Goal: Task Accomplishment & Management: Manage account settings

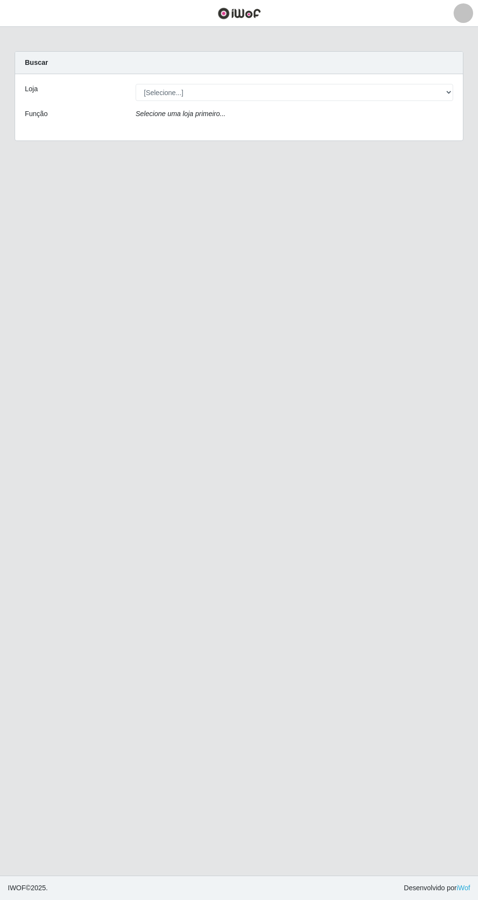
click at [461, 21] on div at bounding box center [464, 13] width 20 height 20
click at [433, 81] on button "Sair" at bounding box center [442, 75] width 88 height 20
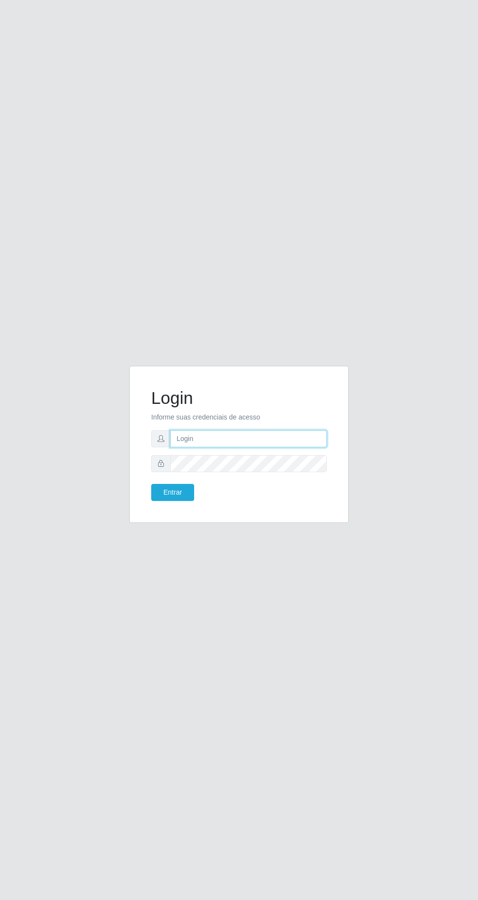
click at [285, 448] on input "text" at bounding box center [248, 438] width 157 height 17
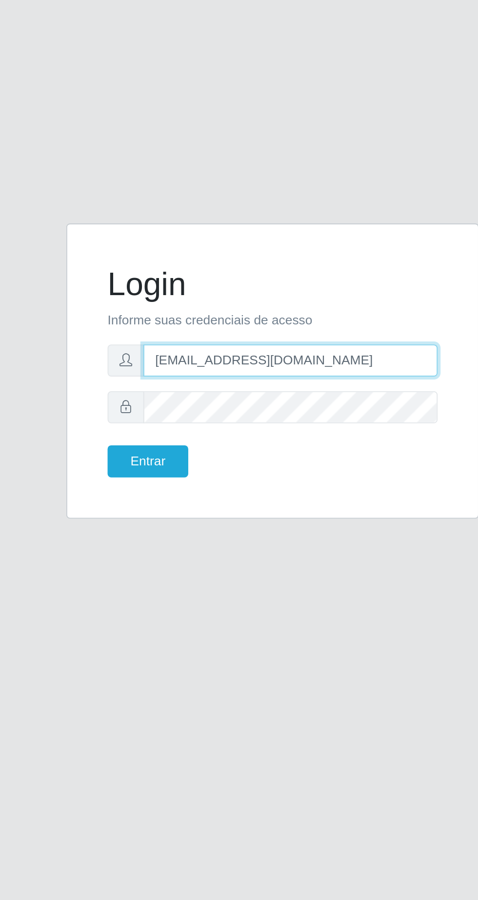
click at [317, 448] on input "[EMAIL_ADDRESS][DOMAIN_NAME]" at bounding box center [248, 438] width 157 height 17
type input "f"
type input "[EMAIL_ADDRESS][DOMAIN_NAME]"
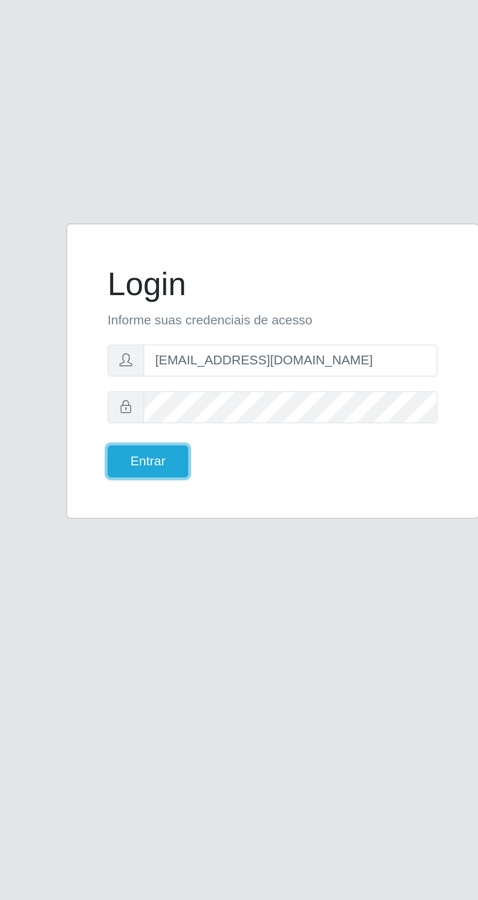
click at [188, 501] on button "Entrar" at bounding box center [172, 492] width 43 height 17
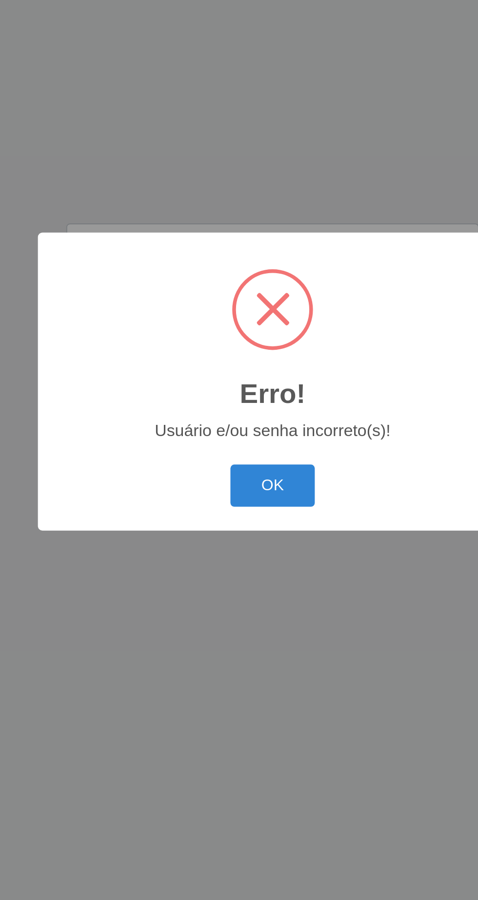
click at [256, 505] on button "OK" at bounding box center [239, 505] width 45 height 23
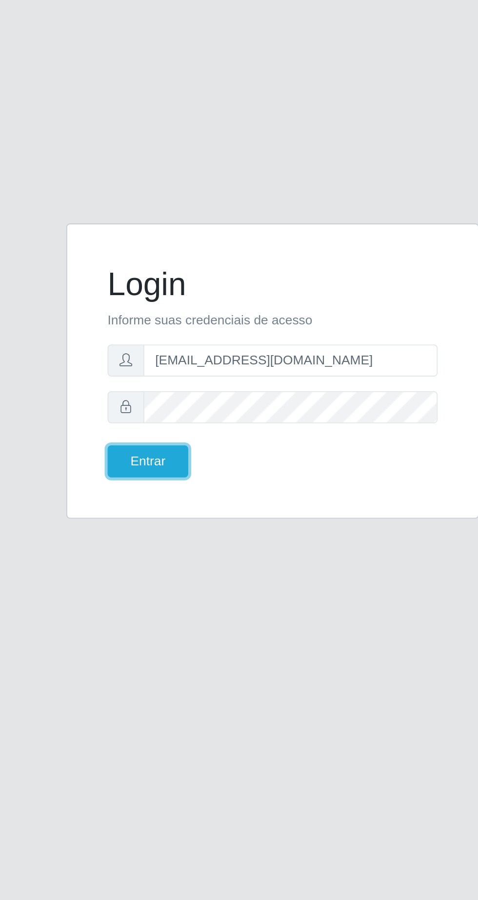
click at [183, 501] on button "Entrar" at bounding box center [172, 492] width 43 height 17
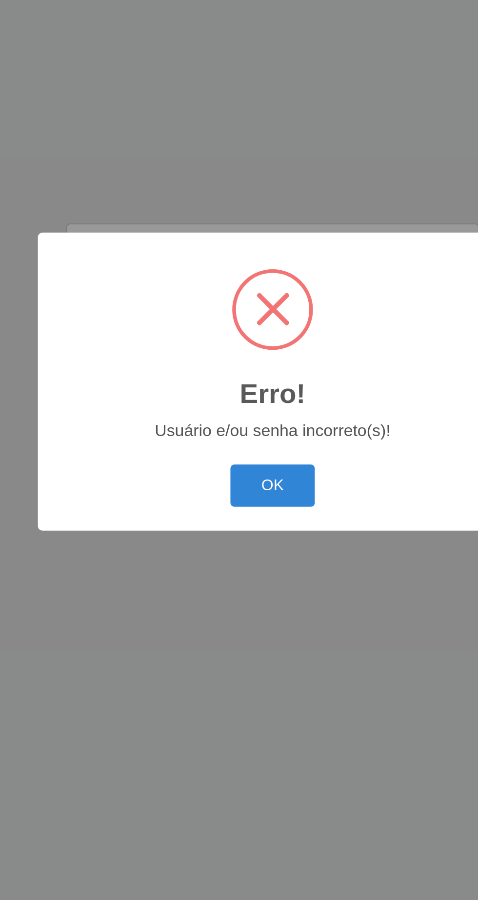
click at [245, 507] on button "OK" at bounding box center [239, 505] width 45 height 23
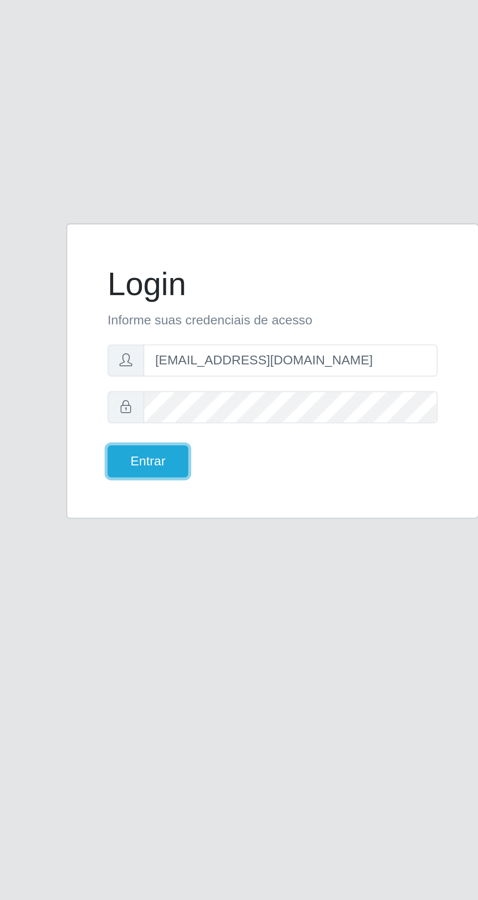
click at [165, 501] on button "Entrar" at bounding box center [172, 492] width 43 height 17
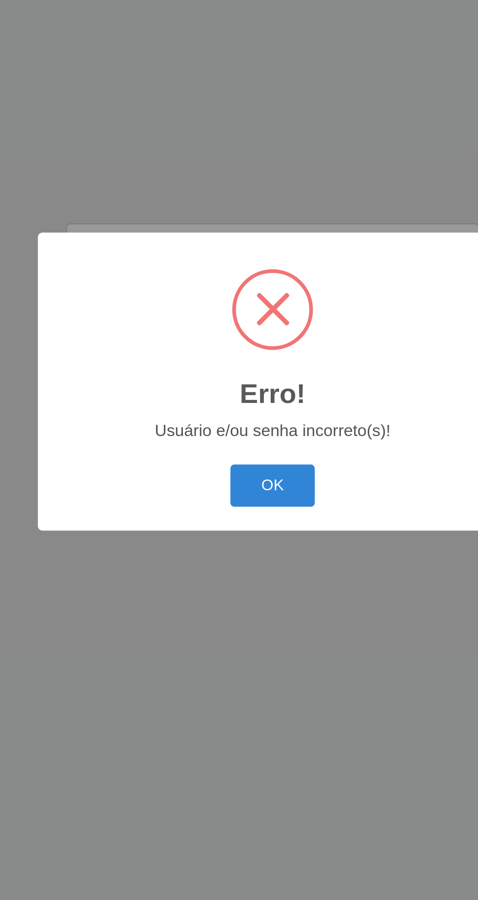
click at [243, 507] on button "OK" at bounding box center [239, 505] width 45 height 23
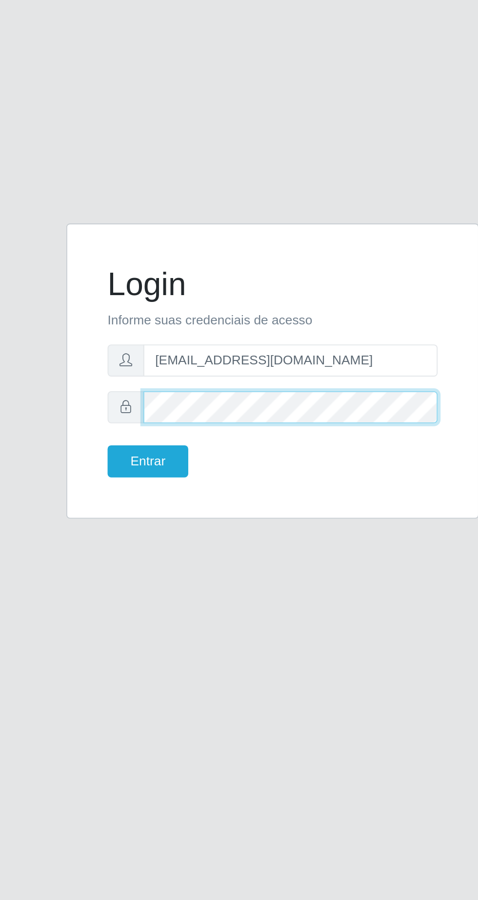
click at [151, 484] on button "Entrar" at bounding box center [172, 492] width 43 height 17
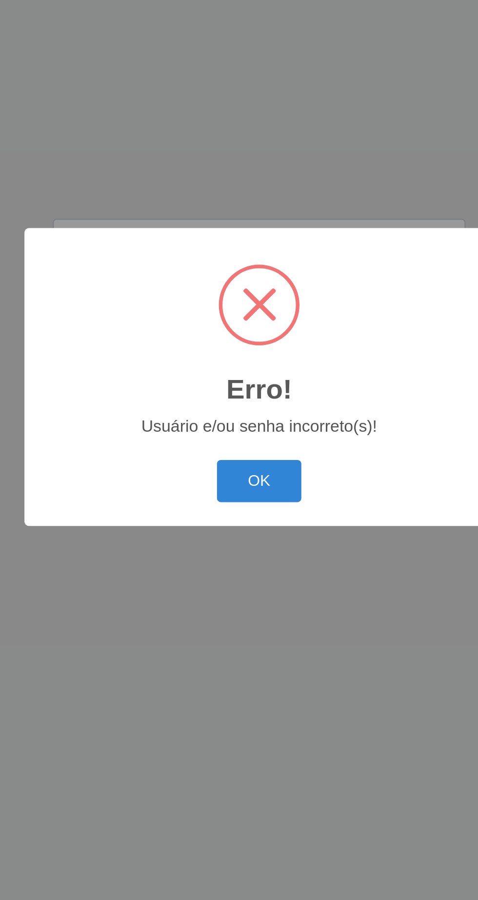
click at [252, 501] on button "OK" at bounding box center [239, 505] width 45 height 23
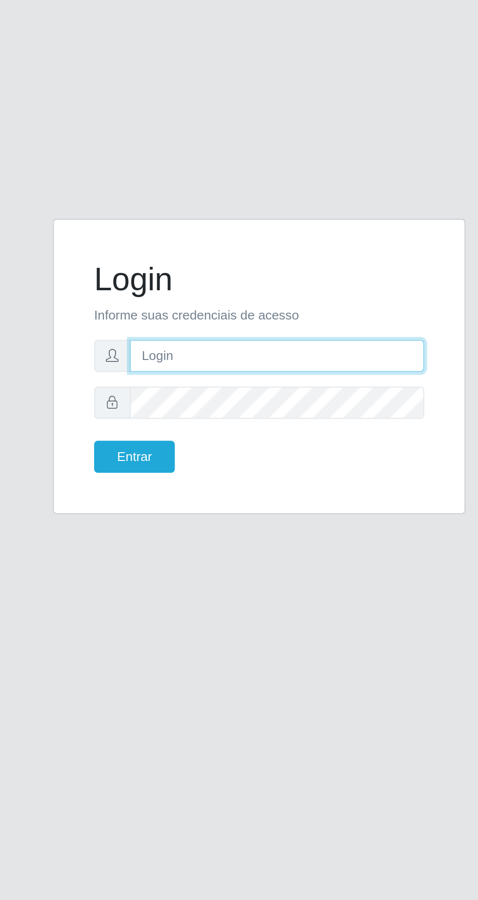
click at [279, 448] on input "text" at bounding box center [248, 438] width 157 height 17
type input "[EMAIL_ADDRESS][DOMAIN_NAME]"
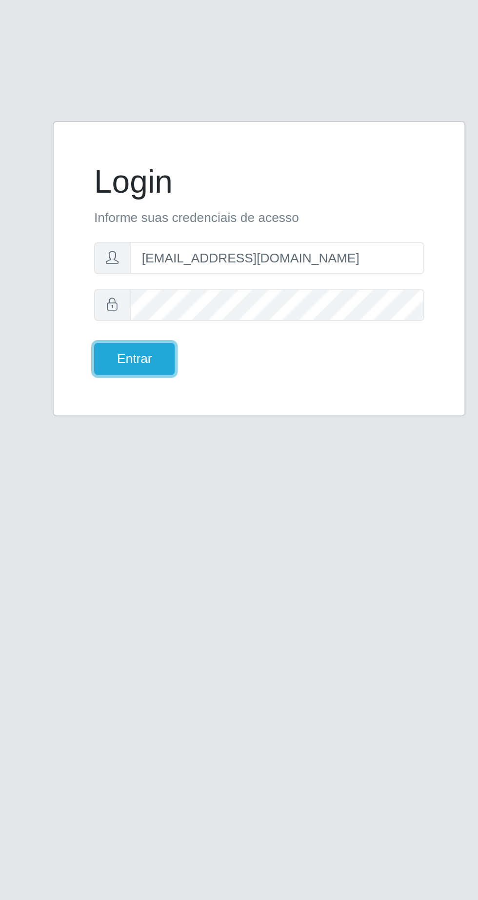
click at [185, 501] on button "Entrar" at bounding box center [172, 492] width 43 height 17
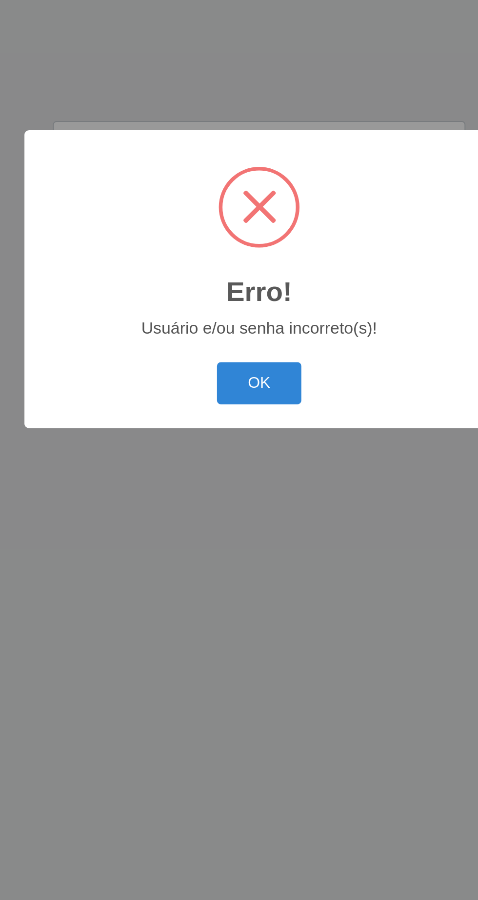
click at [246, 504] on button "OK" at bounding box center [239, 505] width 45 height 23
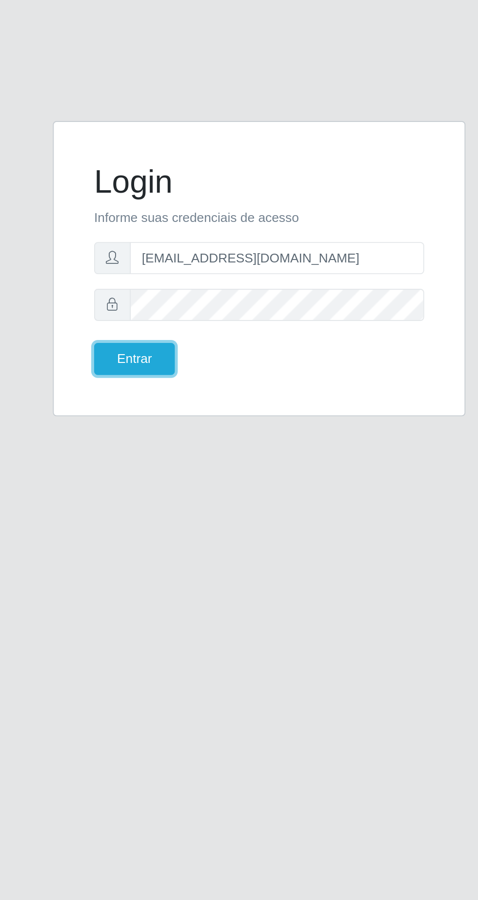
click at [167, 501] on button "Entrar" at bounding box center [172, 492] width 43 height 17
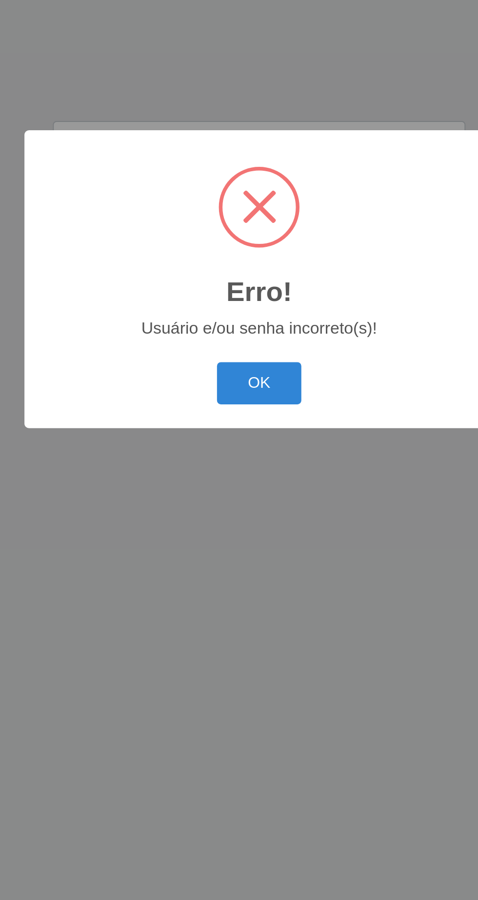
click at [249, 505] on button "OK" at bounding box center [239, 505] width 45 height 23
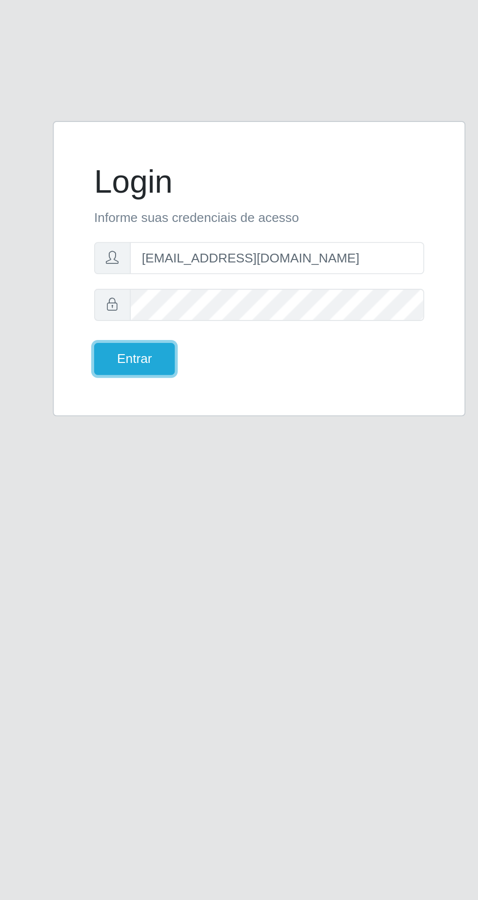
click at [167, 501] on button "Entrar" at bounding box center [172, 492] width 43 height 17
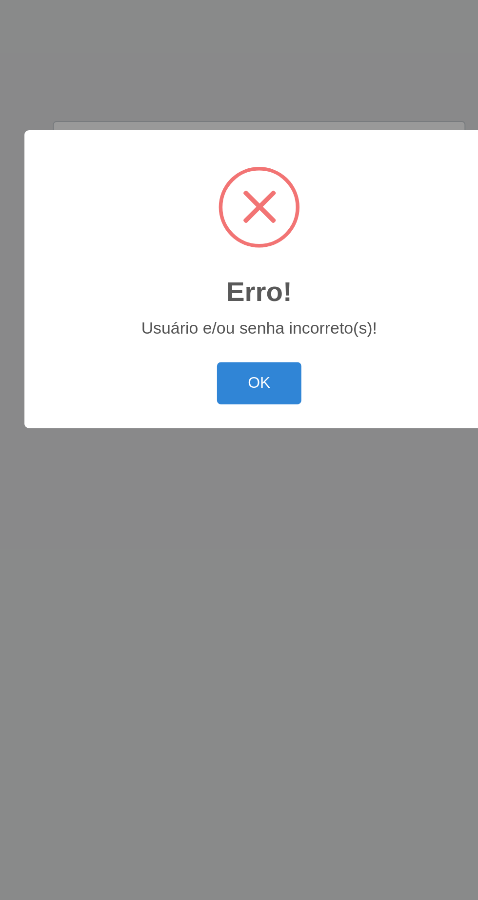
click at [254, 511] on button "OK" at bounding box center [239, 505] width 45 height 23
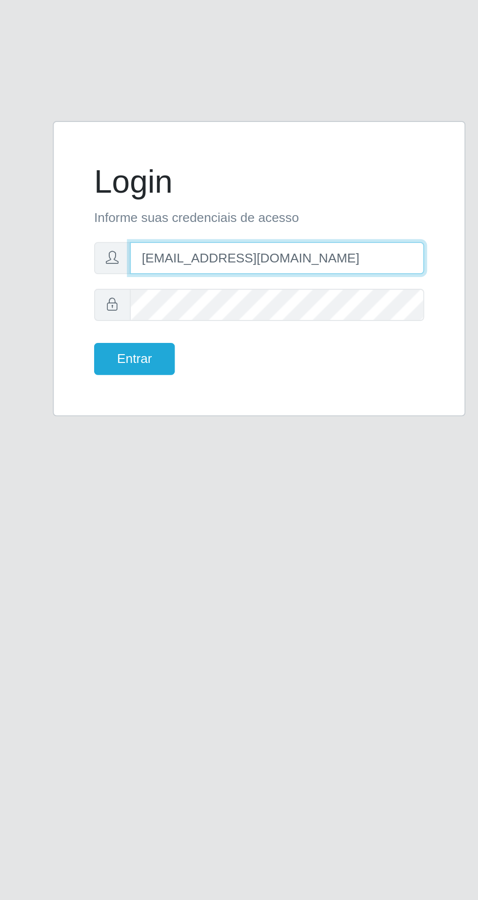
click at [316, 448] on input "[EMAIL_ADDRESS][DOMAIN_NAME]" at bounding box center [248, 438] width 157 height 17
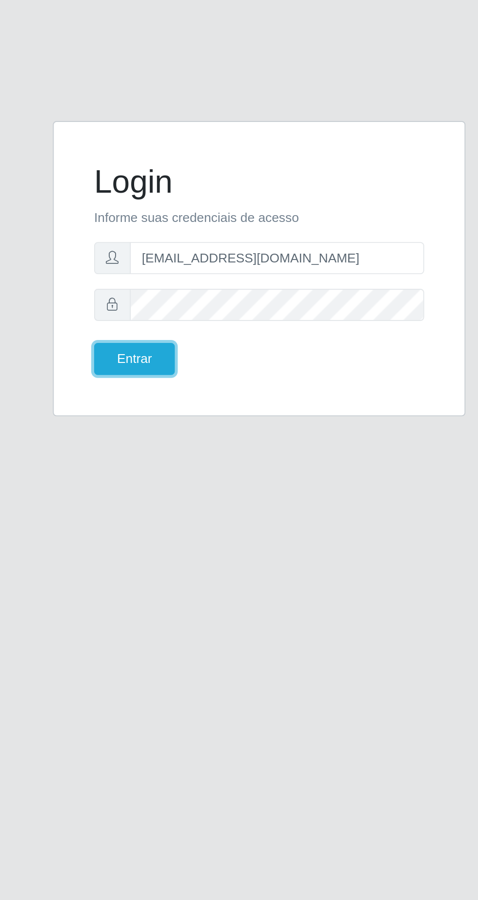
click at [172, 501] on button "Entrar" at bounding box center [172, 492] width 43 height 17
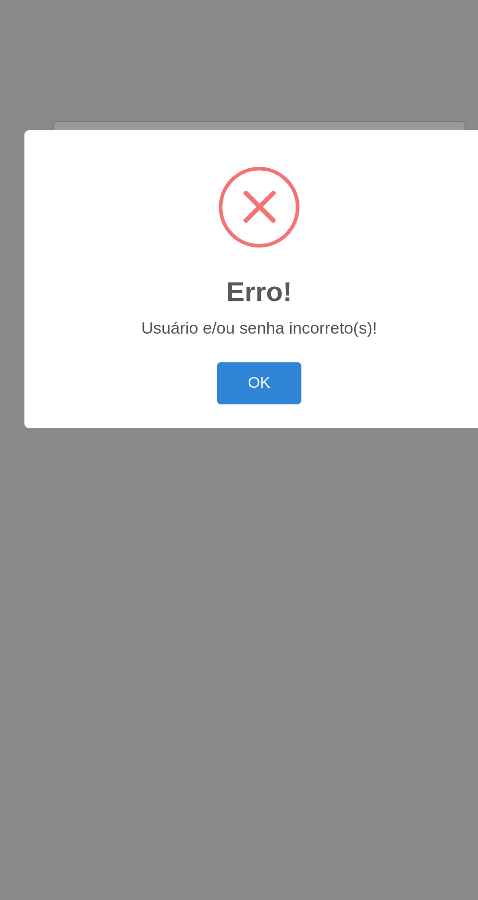
click at [256, 502] on button "OK" at bounding box center [239, 505] width 45 height 23
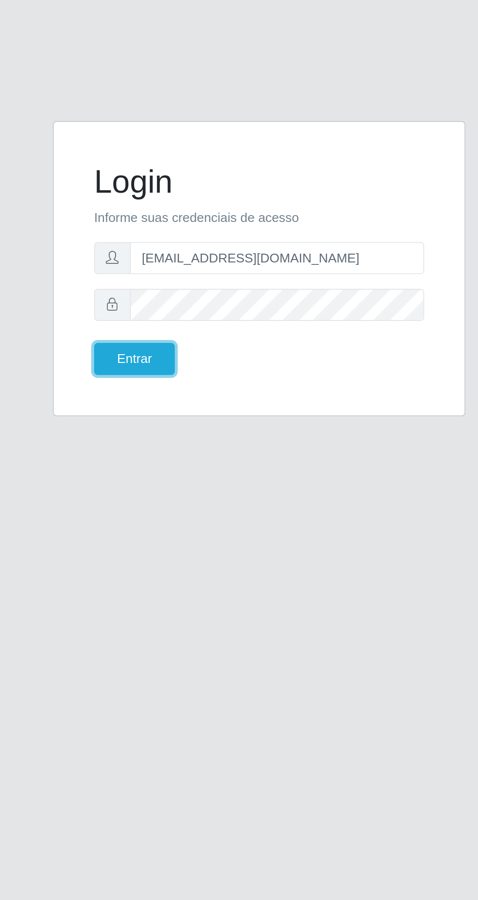
click at [171, 501] on button "Entrar" at bounding box center [172, 492] width 43 height 17
